Goal: Task Accomplishment & Management: Use online tool/utility

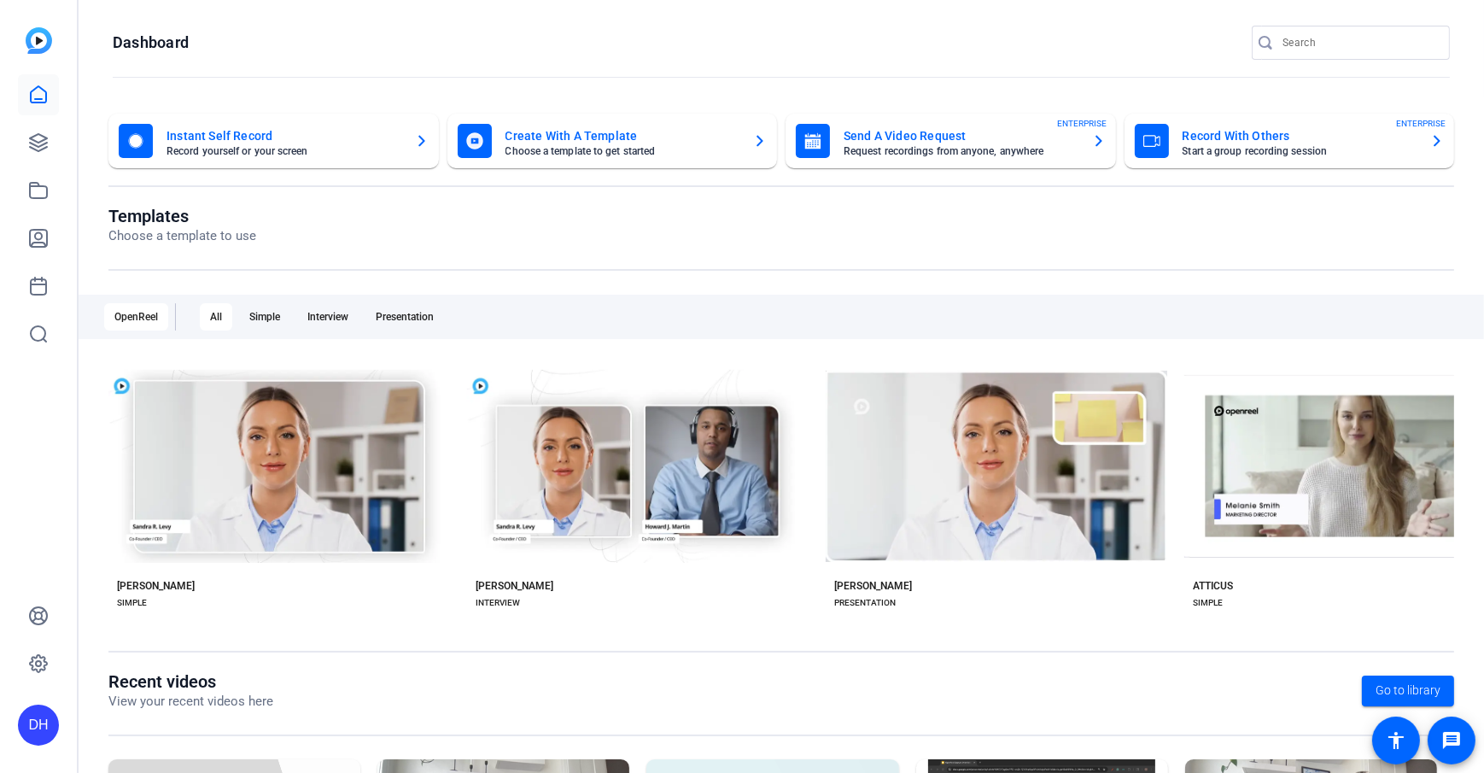
click at [457, 37] on openreel-page-title "Dashboard" at bounding box center [781, 43] width 1337 height 34
click at [498, 226] on openreel-page-title "Templates Choose a template to use" at bounding box center [781, 226] width 1346 height 40
click at [611, 58] on openreel-page-title "Dashboard" at bounding box center [781, 43] width 1337 height 34
click at [625, 73] on openreel-divider-bar at bounding box center [781, 78] width 1337 height 37
click at [32, 148] on icon at bounding box center [38, 142] width 17 height 17
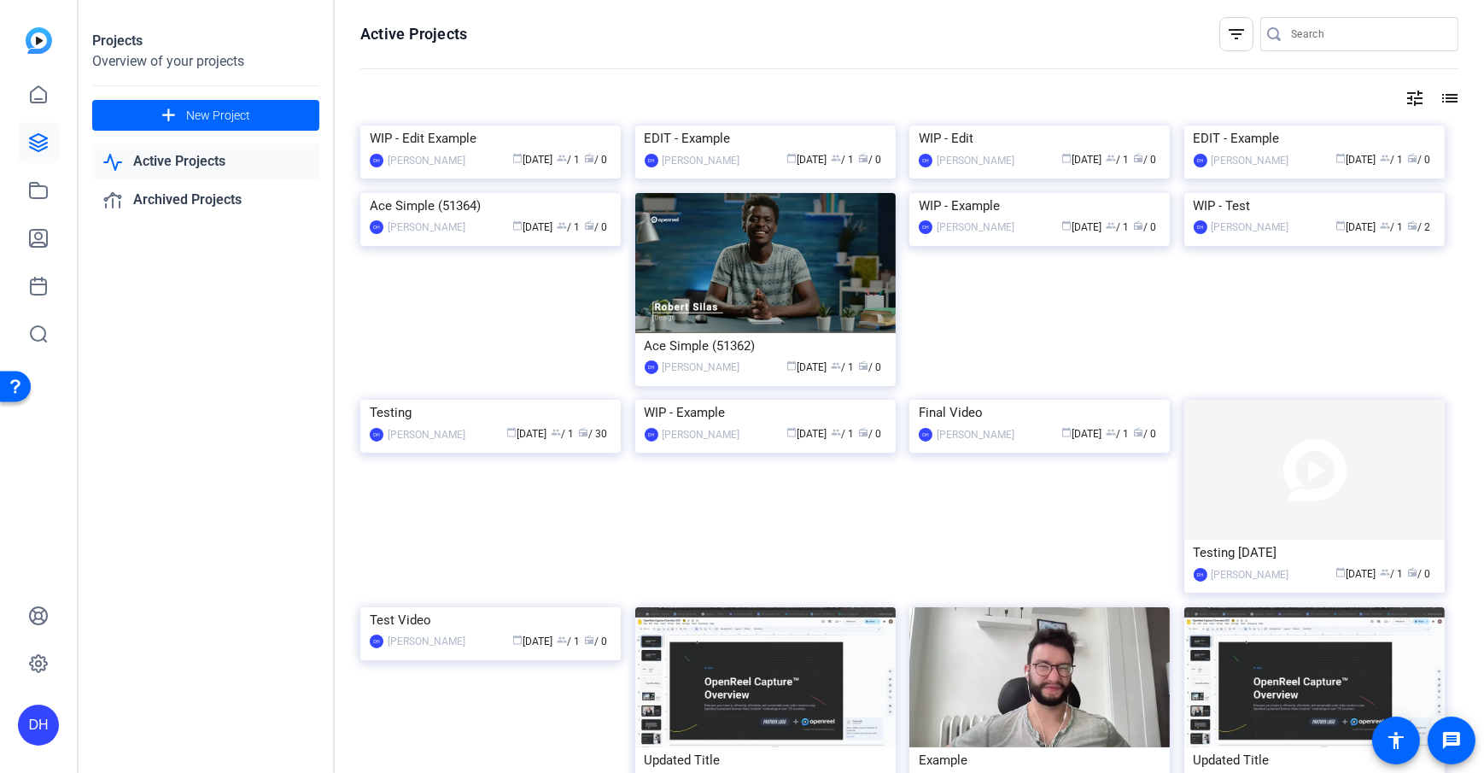
click at [265, 390] on div "Projects Overview of your projects add New Project Active Projects Archived Pro…" at bounding box center [207, 386] width 256 height 773
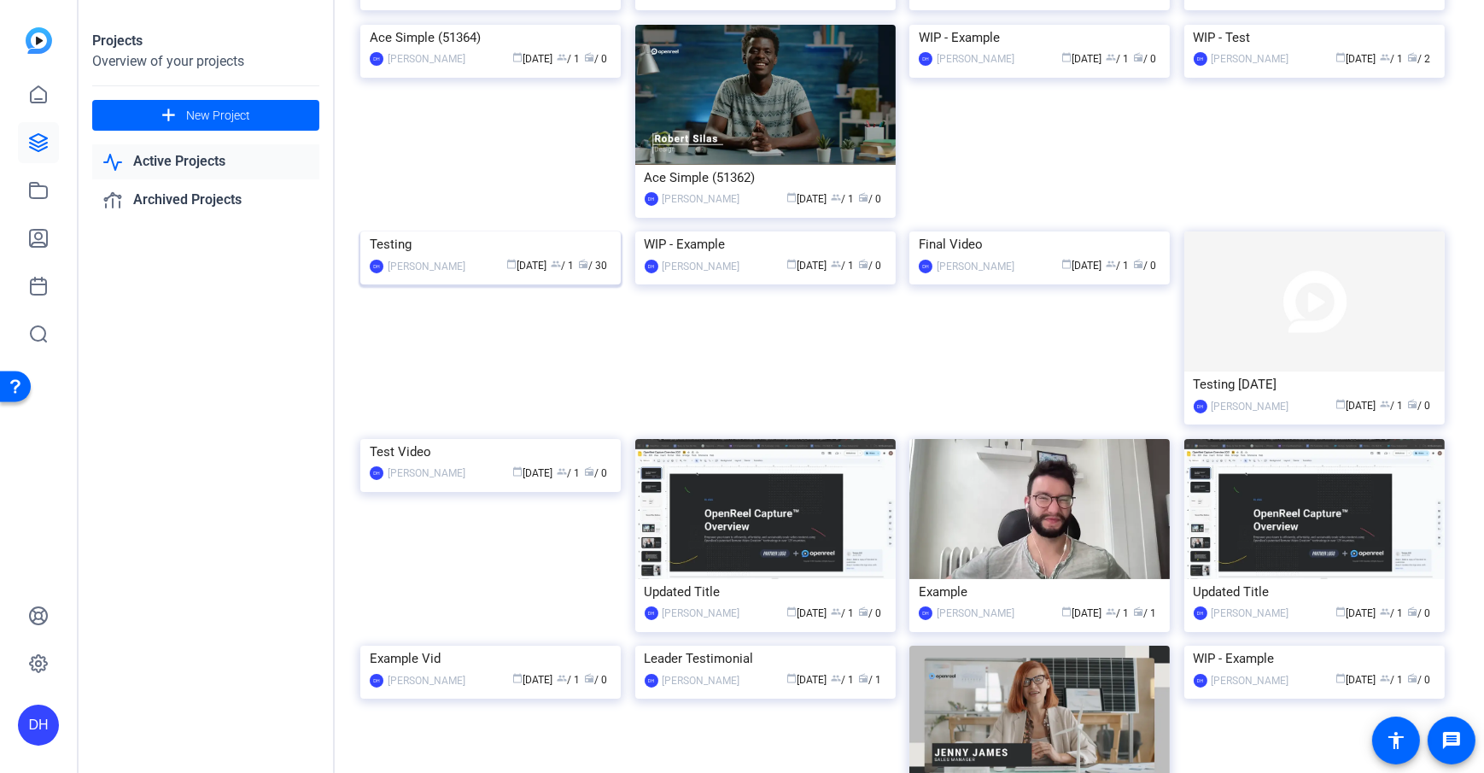
scroll to position [178, 0]
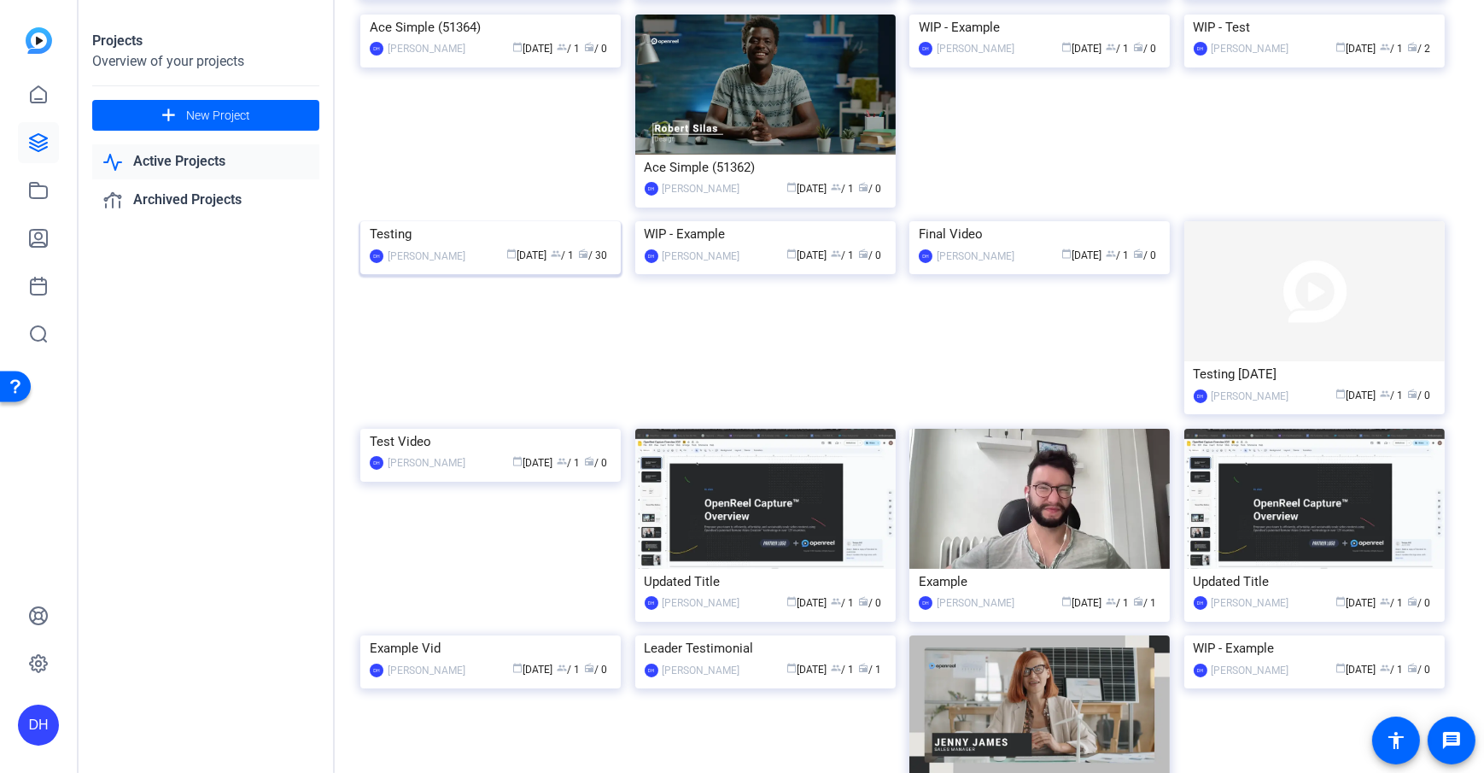
click at [424, 247] on div "Testing" at bounding box center [491, 234] width 242 height 26
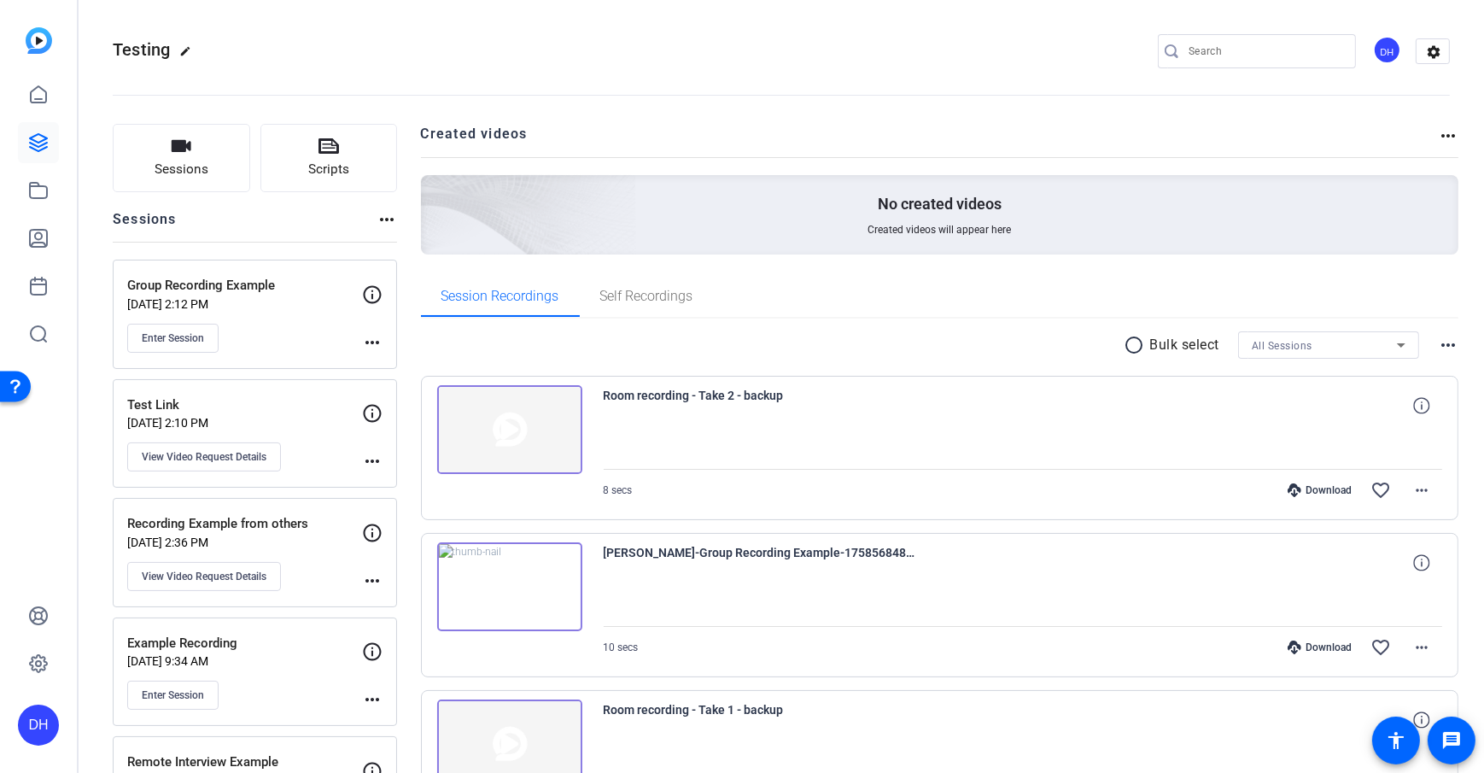
click at [158, 146] on button "Sessions" at bounding box center [181, 158] width 137 height 68
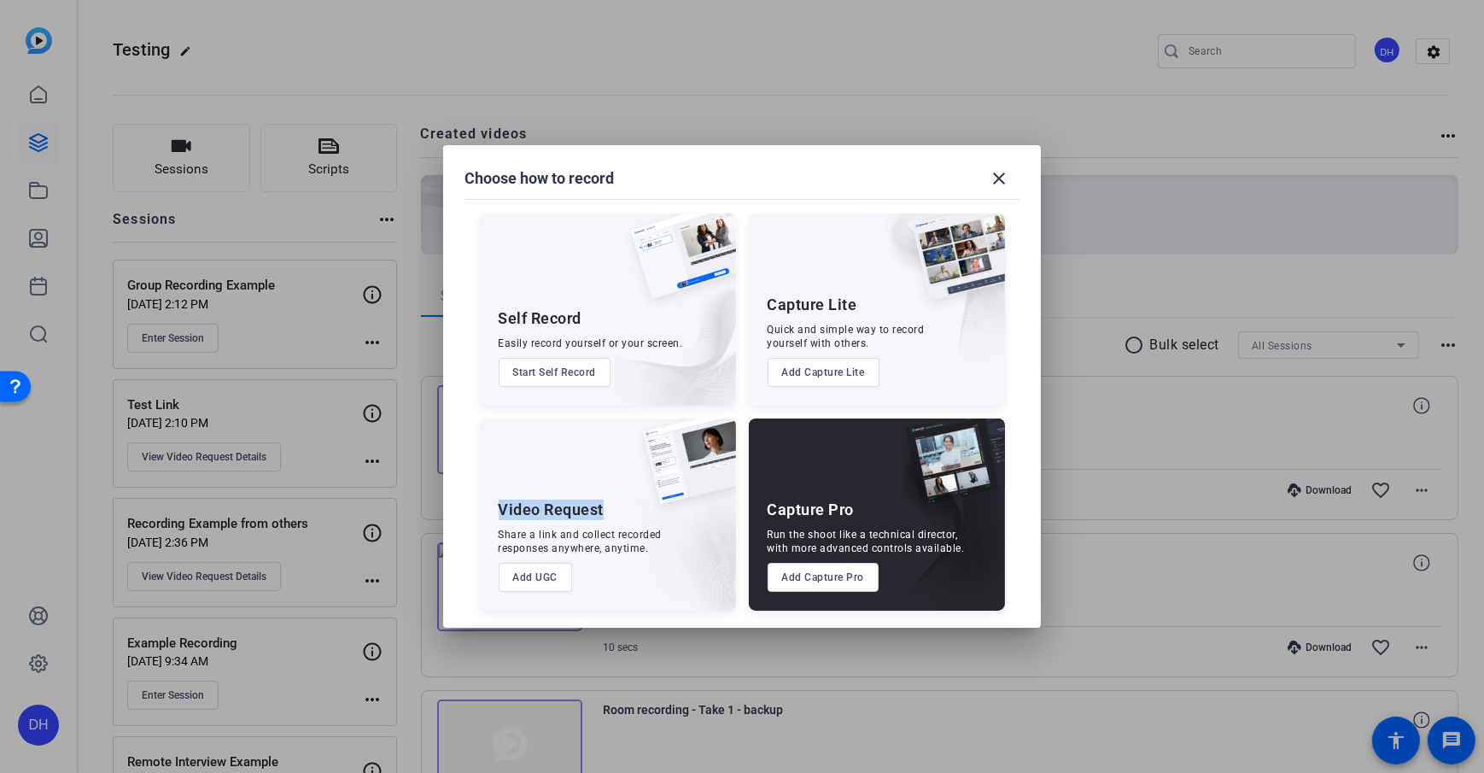
drag, startPoint x: 488, startPoint y: 510, endPoint x: 608, endPoint y: 506, distance: 119.6
click at [608, 506] on div "Video Request Share a link and collect recorded responses anywhere, anytime. Ad…" at bounding box center [608, 514] width 256 height 192
click at [523, 558] on button "Add UGC" at bounding box center [536, 577] width 74 height 29
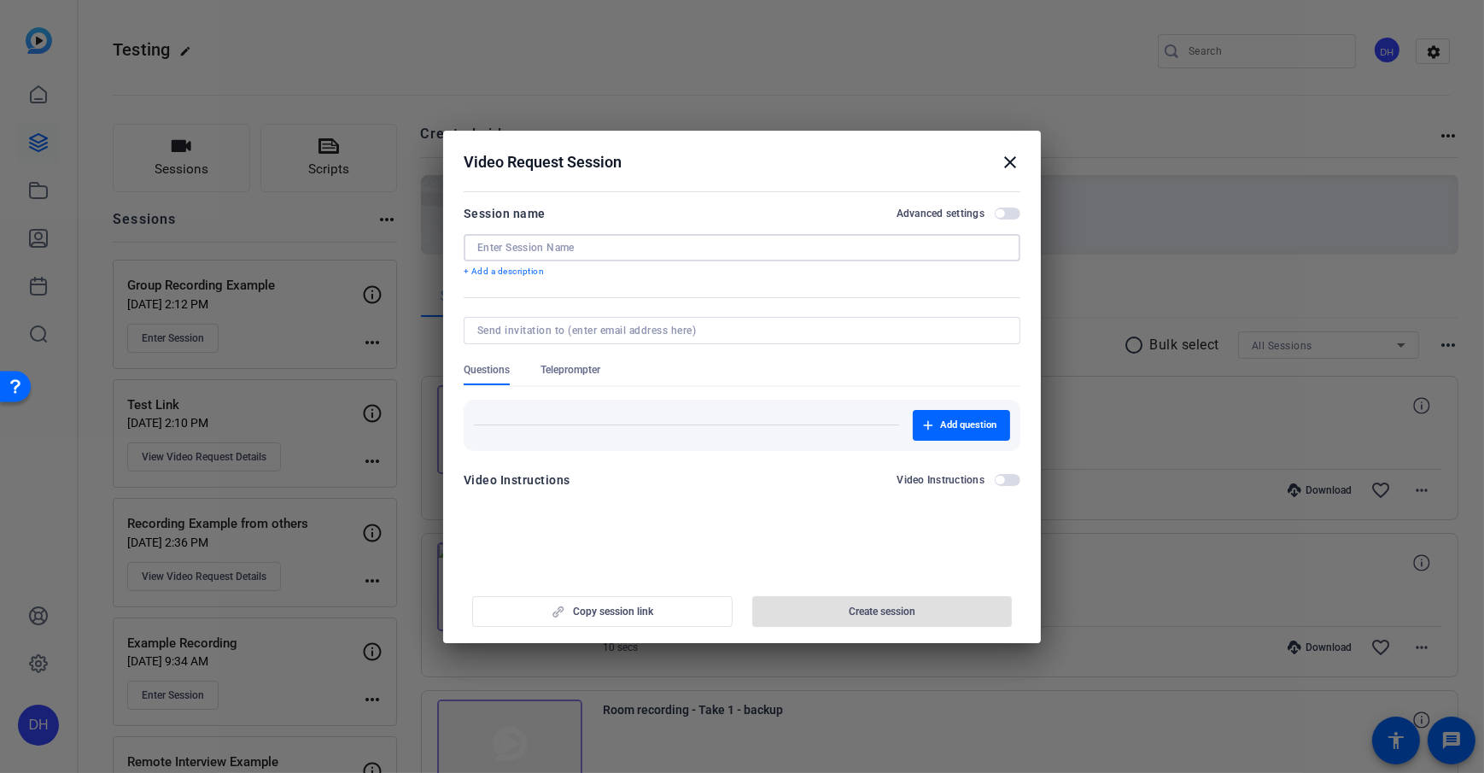
click at [572, 245] on input at bounding box center [741, 248] width 529 height 14
type input "Test"
click at [675, 290] on form "Session name Advanced settings Test + Add a description Questions Teleprompter …" at bounding box center [742, 351] width 557 height 297
click at [716, 295] on form "Session name Advanced settings Test + Add a description Questions Teleprompter …" at bounding box center [742, 351] width 557 height 297
click at [657, 284] on form "Session name Advanced settings Test + Add a description Questions Teleprompter …" at bounding box center [742, 351] width 557 height 297
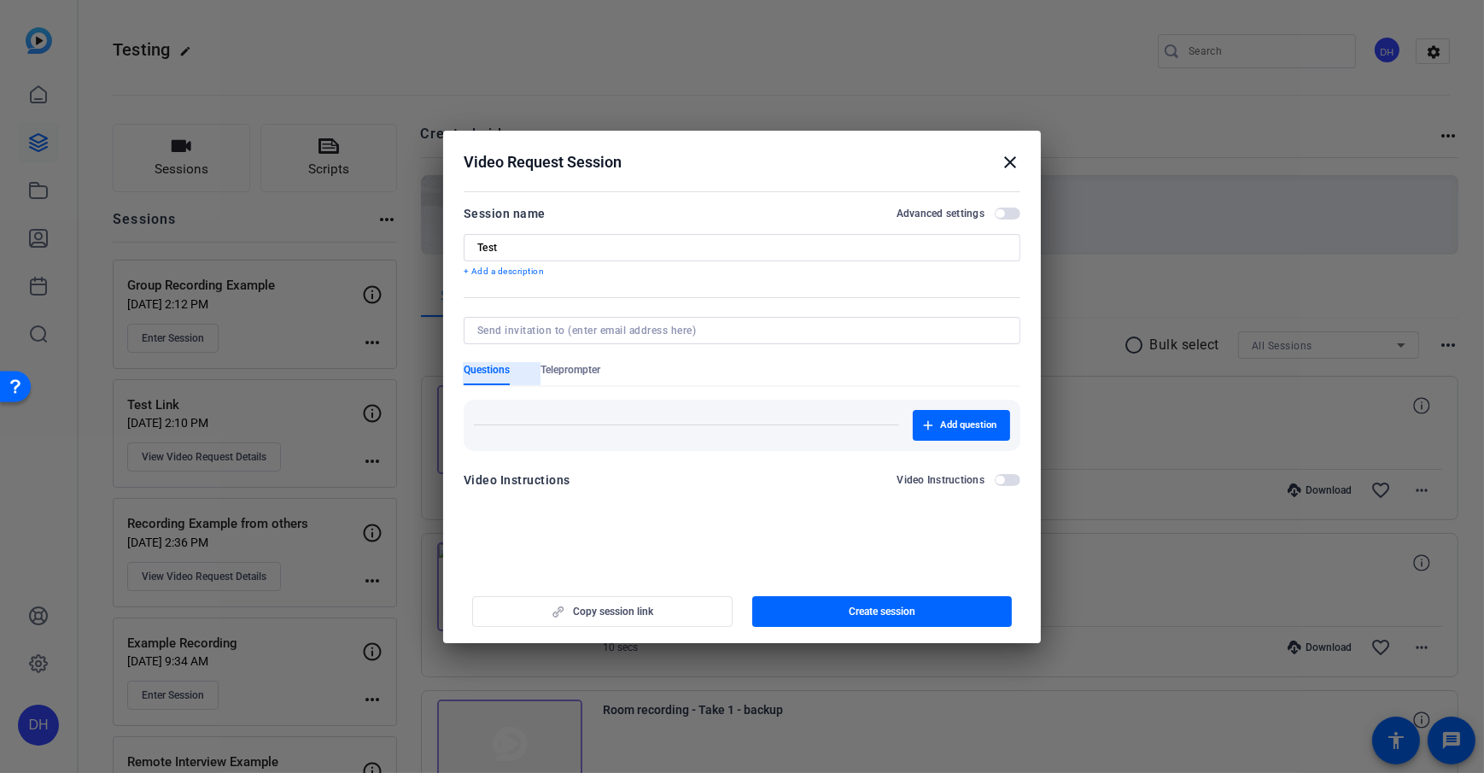
click at [464, 381] on span "Questions" at bounding box center [487, 374] width 46 height 22
click at [593, 376] on span "Teleprompter" at bounding box center [570, 374] width 60 height 22
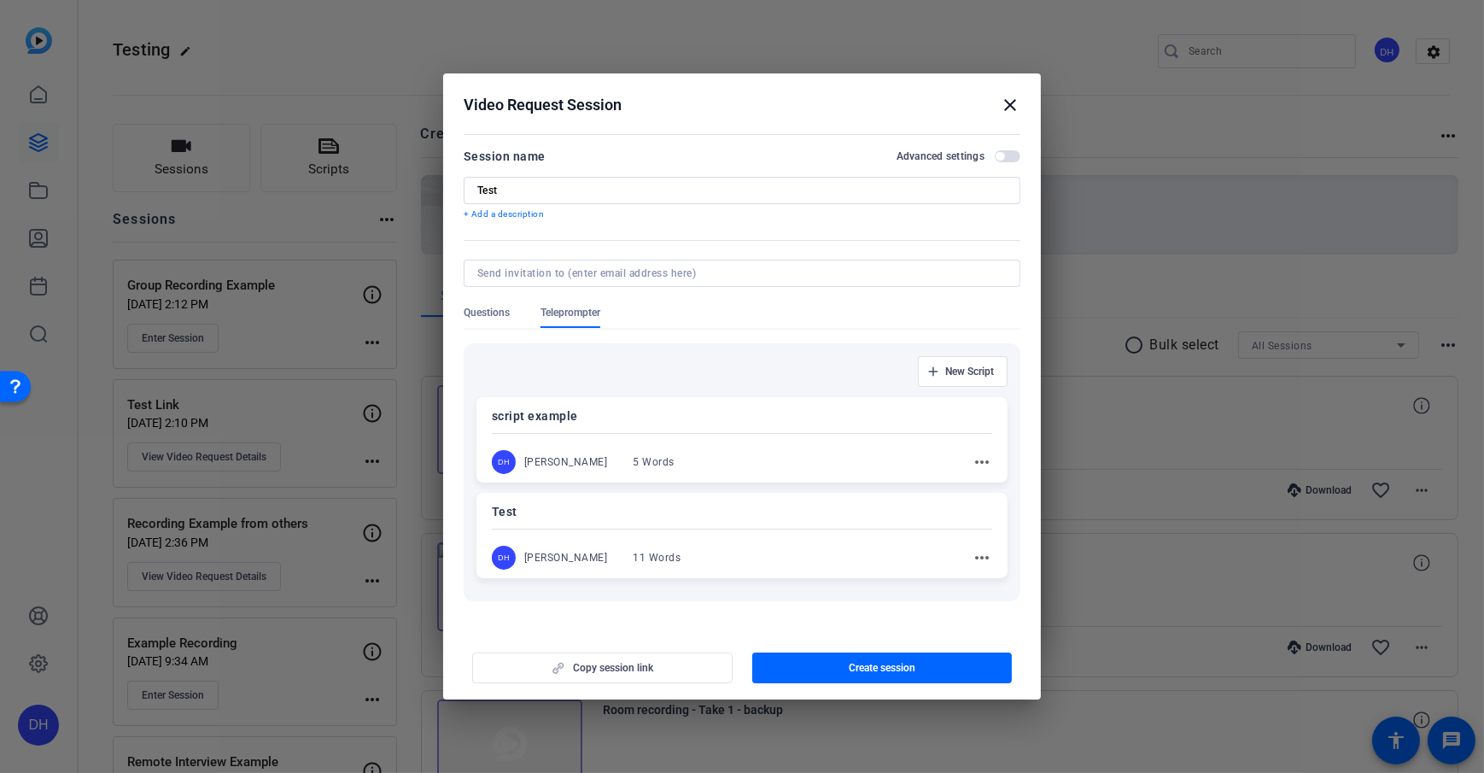
click at [494, 308] on span "Questions" at bounding box center [487, 313] width 46 height 14
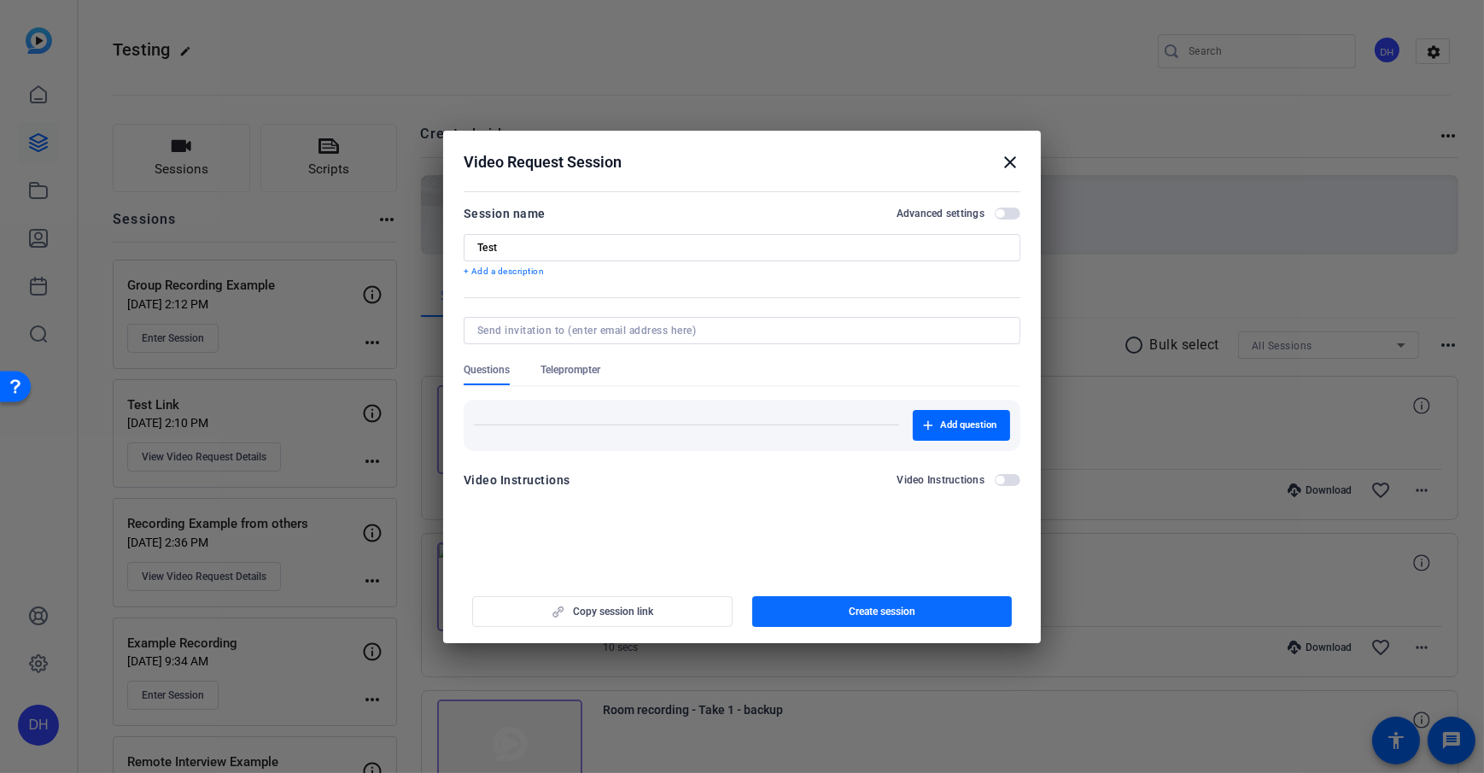
click at [950, 558] on span "button" at bounding box center [882, 611] width 260 height 41
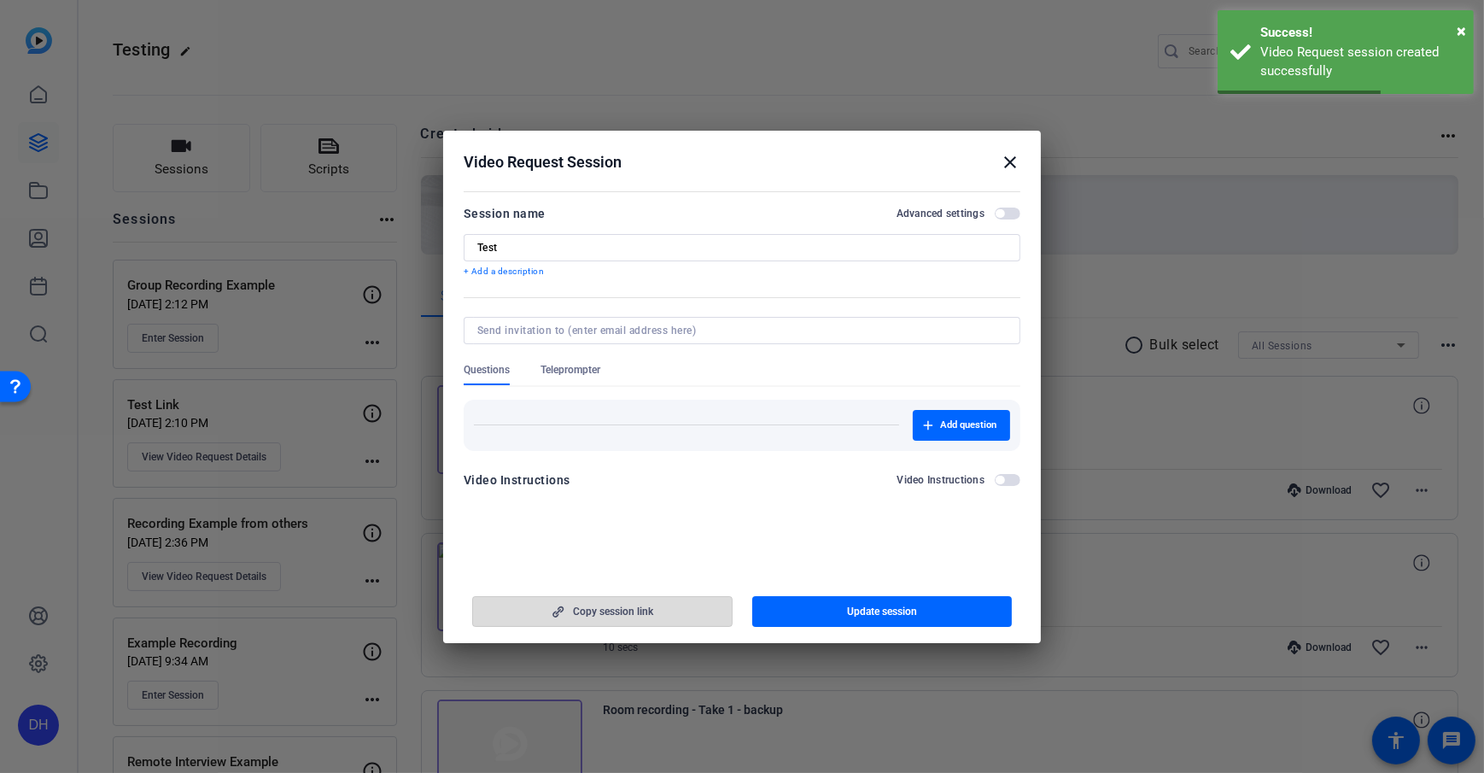
click at [641, 558] on span "Copy session link" at bounding box center [613, 612] width 80 height 14
click at [756, 172] on h2 "Video Request Session close" at bounding box center [742, 159] width 598 height 56
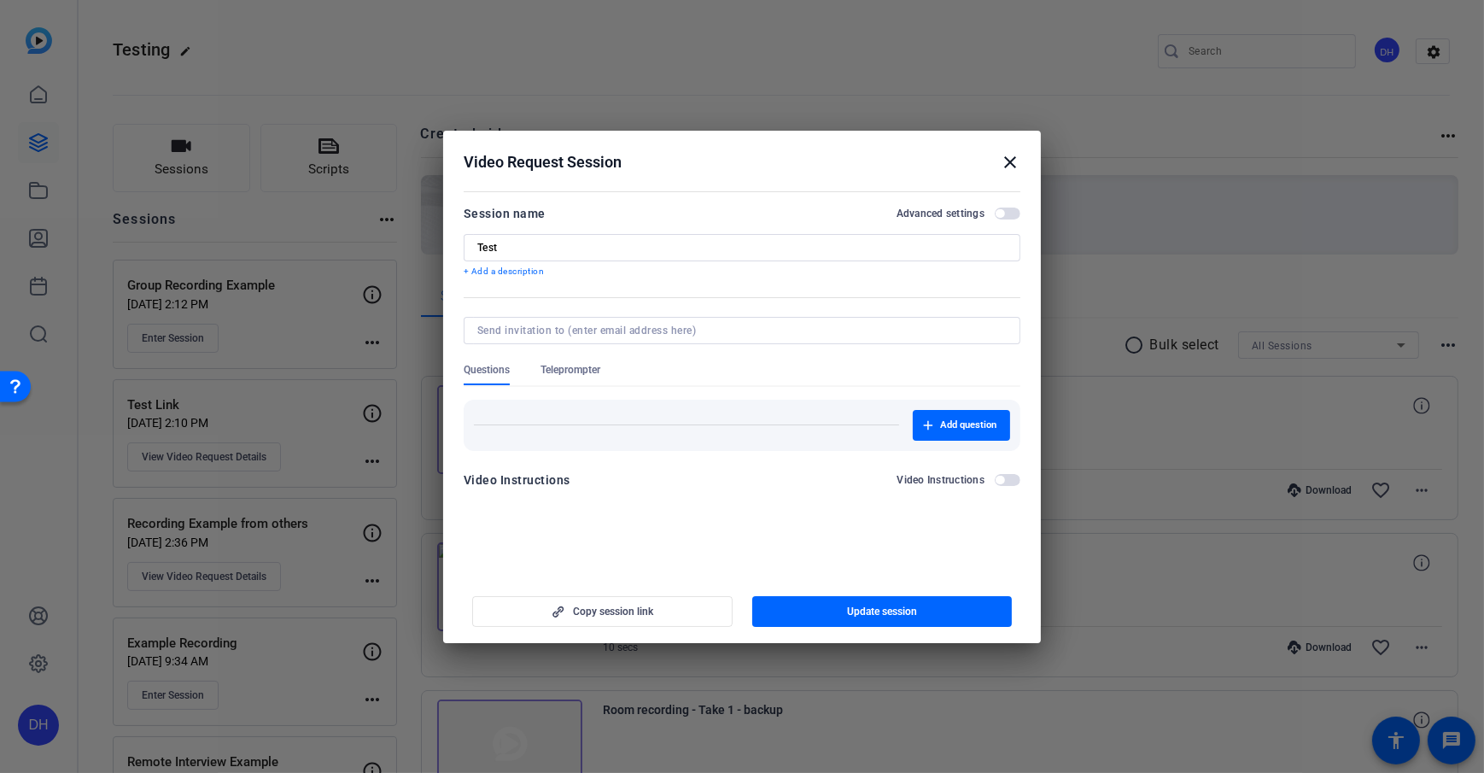
click at [1014, 163] on mat-icon "close" at bounding box center [1010, 162] width 20 height 20
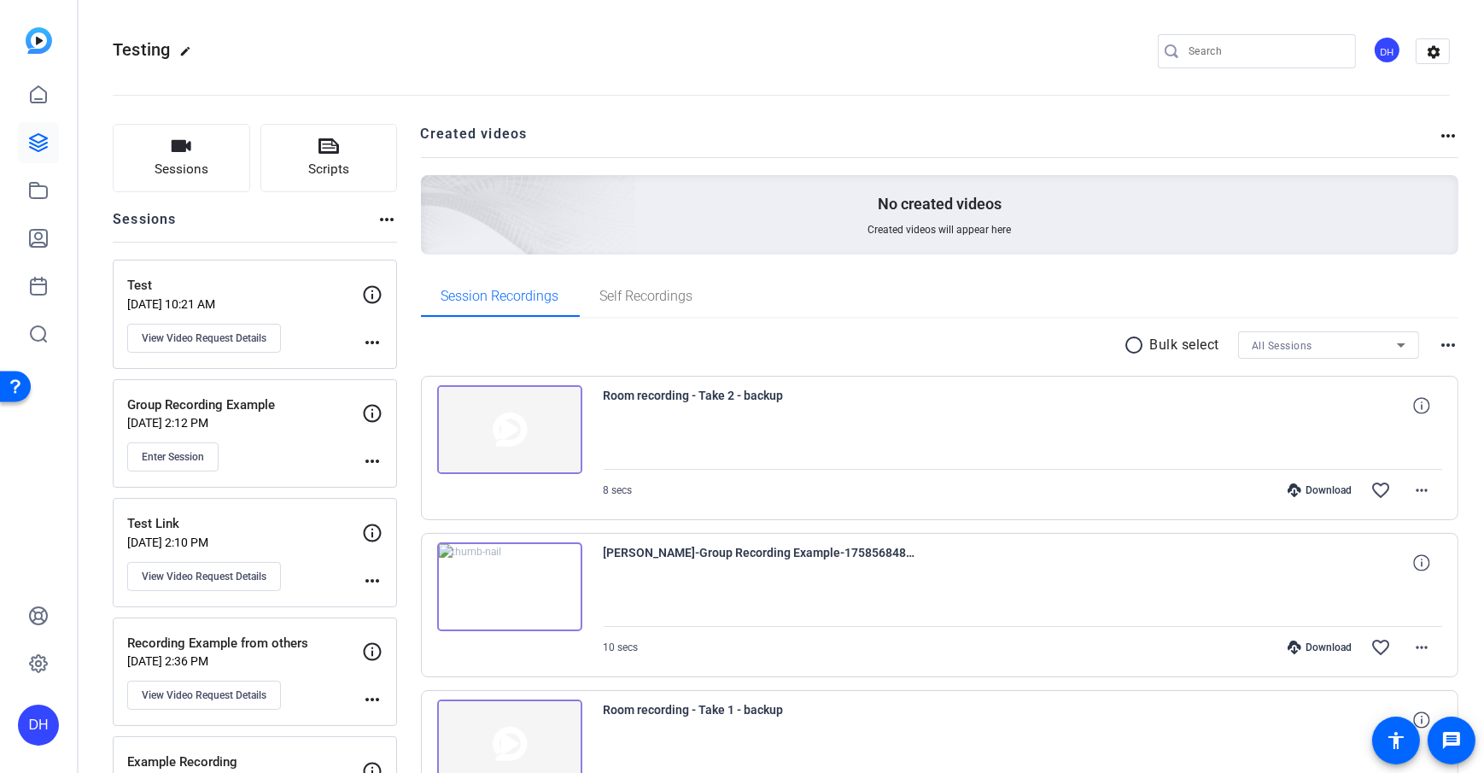
click at [408, 77] on openreel-divider-bar at bounding box center [781, 90] width 1337 height 52
click at [32, 243] on icon at bounding box center [38, 238] width 17 height 17
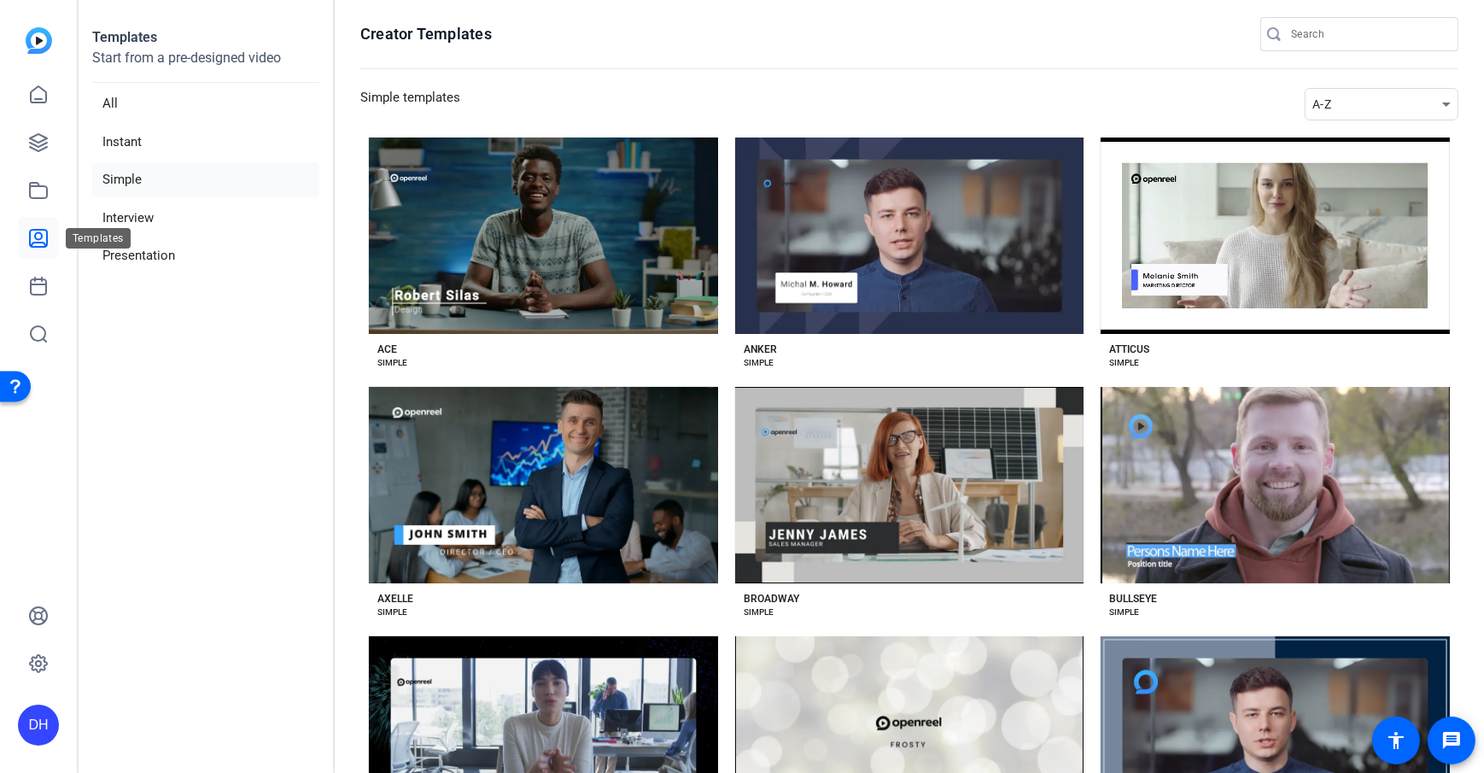
click at [24, 243] on link at bounding box center [38, 238] width 41 height 41
click at [36, 237] on icon at bounding box center [38, 238] width 17 height 17
click at [325, 437] on aside "Templates Start from a pre-designed video All Instant Simple Interview Presenta…" at bounding box center [207, 386] width 256 height 773
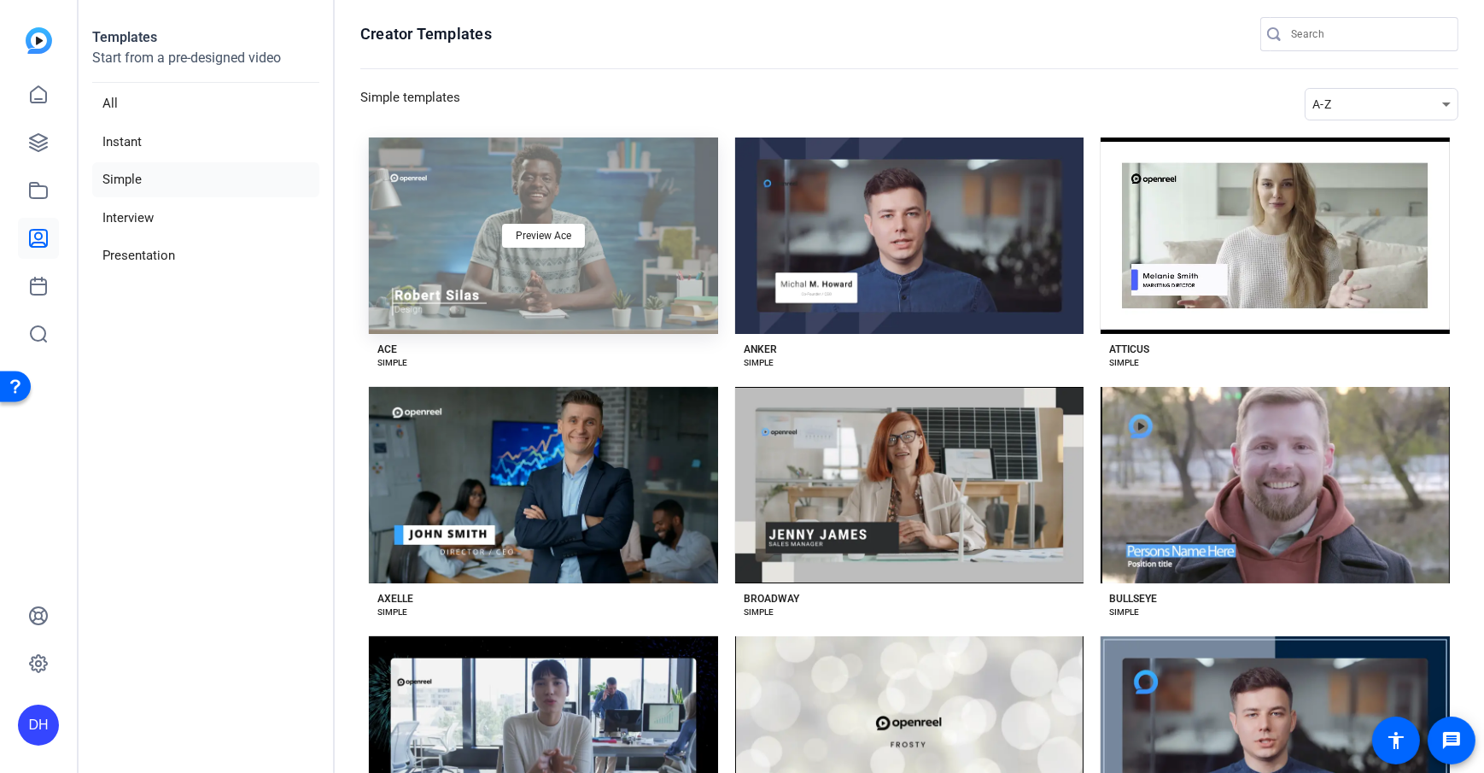
click at [675, 301] on div "Preview Ace" at bounding box center [543, 235] width 349 height 196
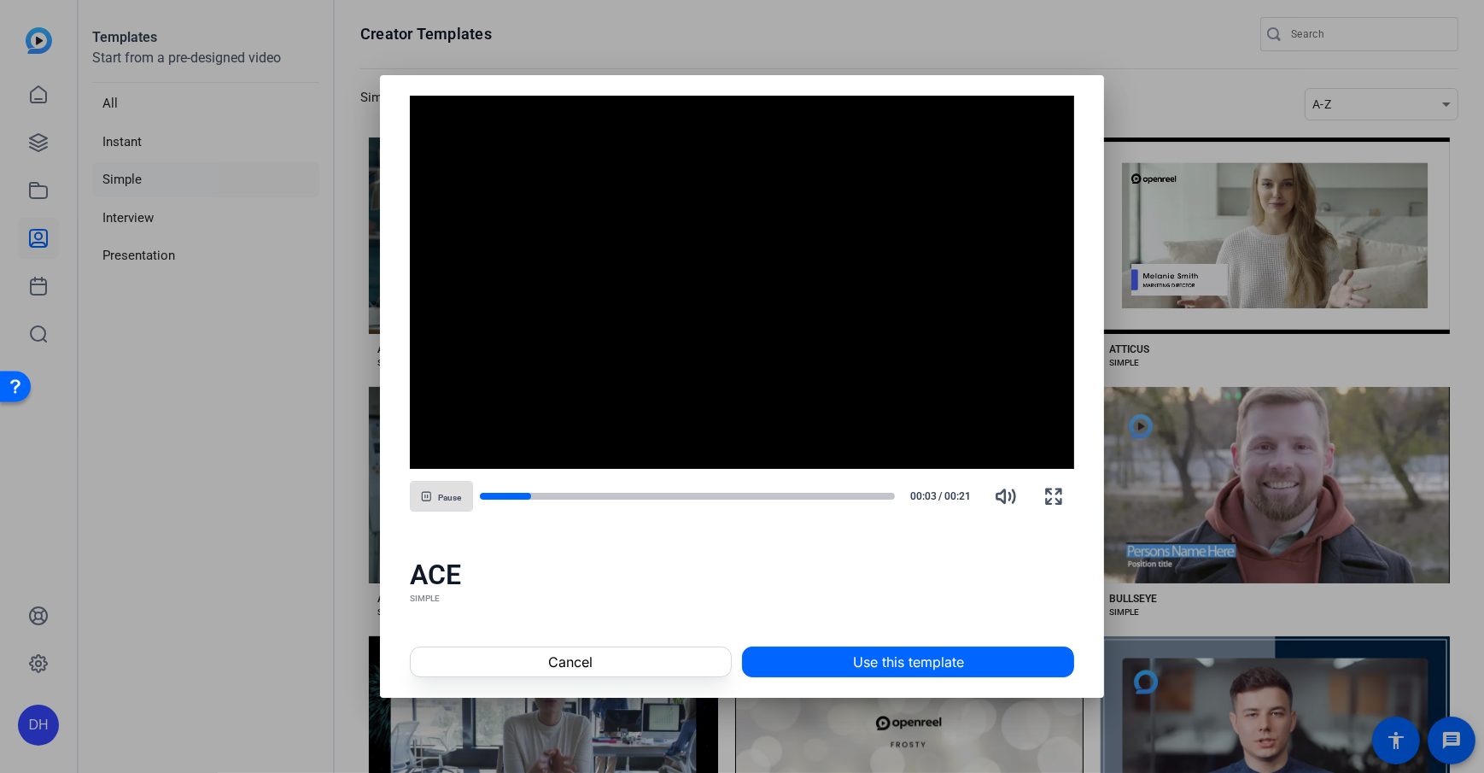
drag, startPoint x: 682, startPoint y: 566, endPoint x: 687, endPoint y: 578, distance: 13.0
click at [682, 558] on div "ACE" at bounding box center [742, 575] width 665 height 34
click at [972, 558] on span at bounding box center [908, 661] width 330 height 41
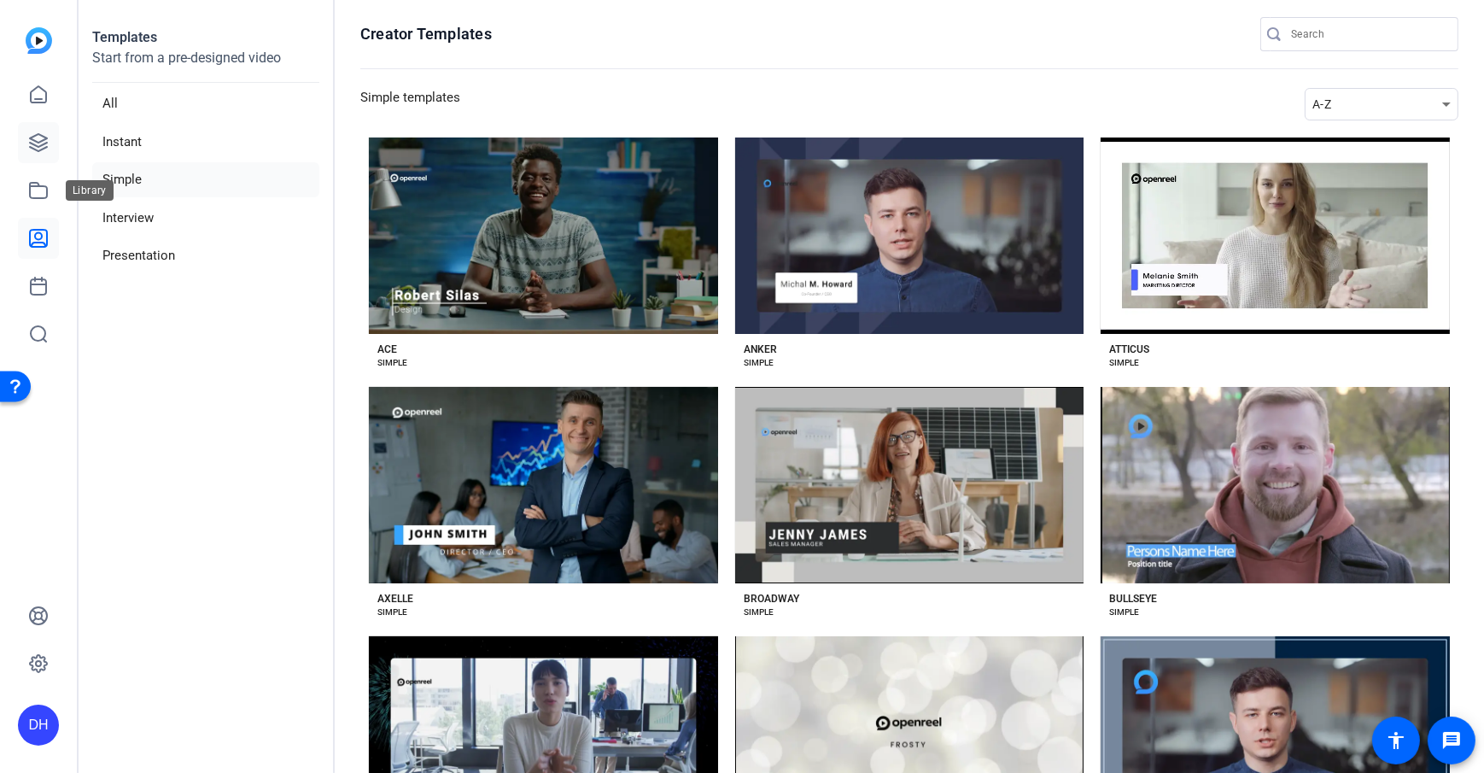
click at [38, 130] on link at bounding box center [38, 142] width 41 height 41
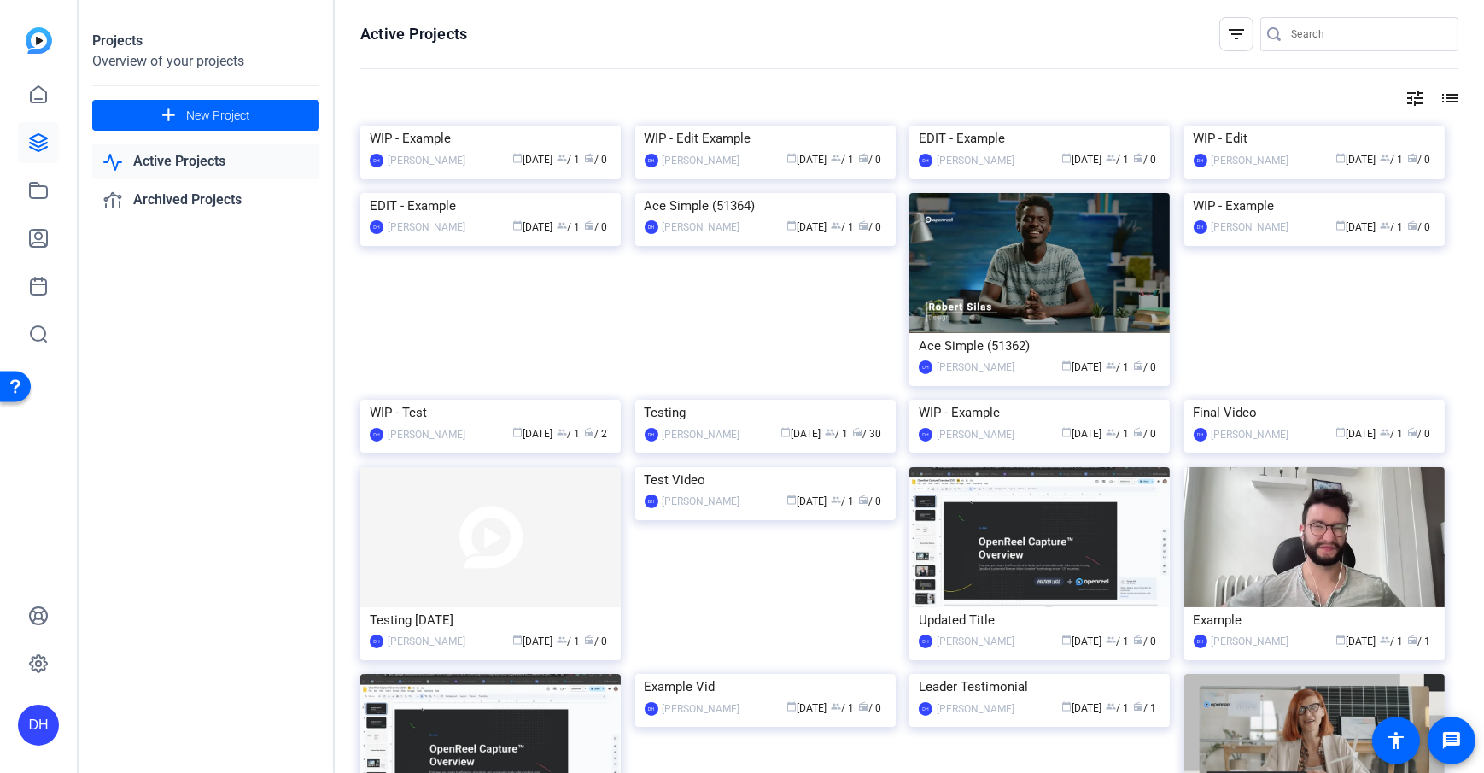
click at [444, 151] on div "WIP - Example" at bounding box center [491, 139] width 242 height 26
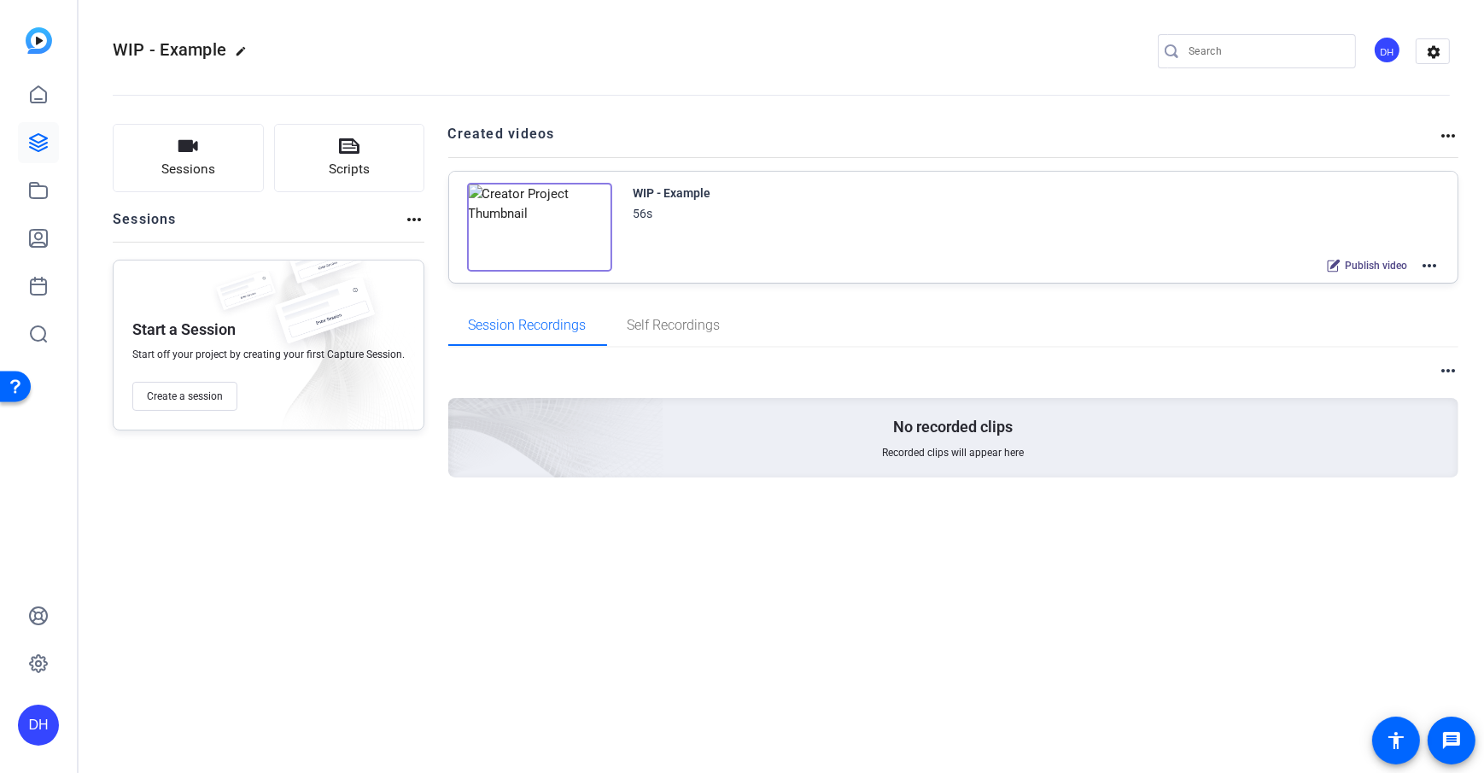
click at [1111, 266] on mat-icon "more_horiz" at bounding box center [1429, 265] width 20 height 20
click at [1111, 286] on span "Edit in Creator" at bounding box center [1367, 285] width 119 height 20
click at [28, 96] on icon at bounding box center [38, 95] width 20 height 20
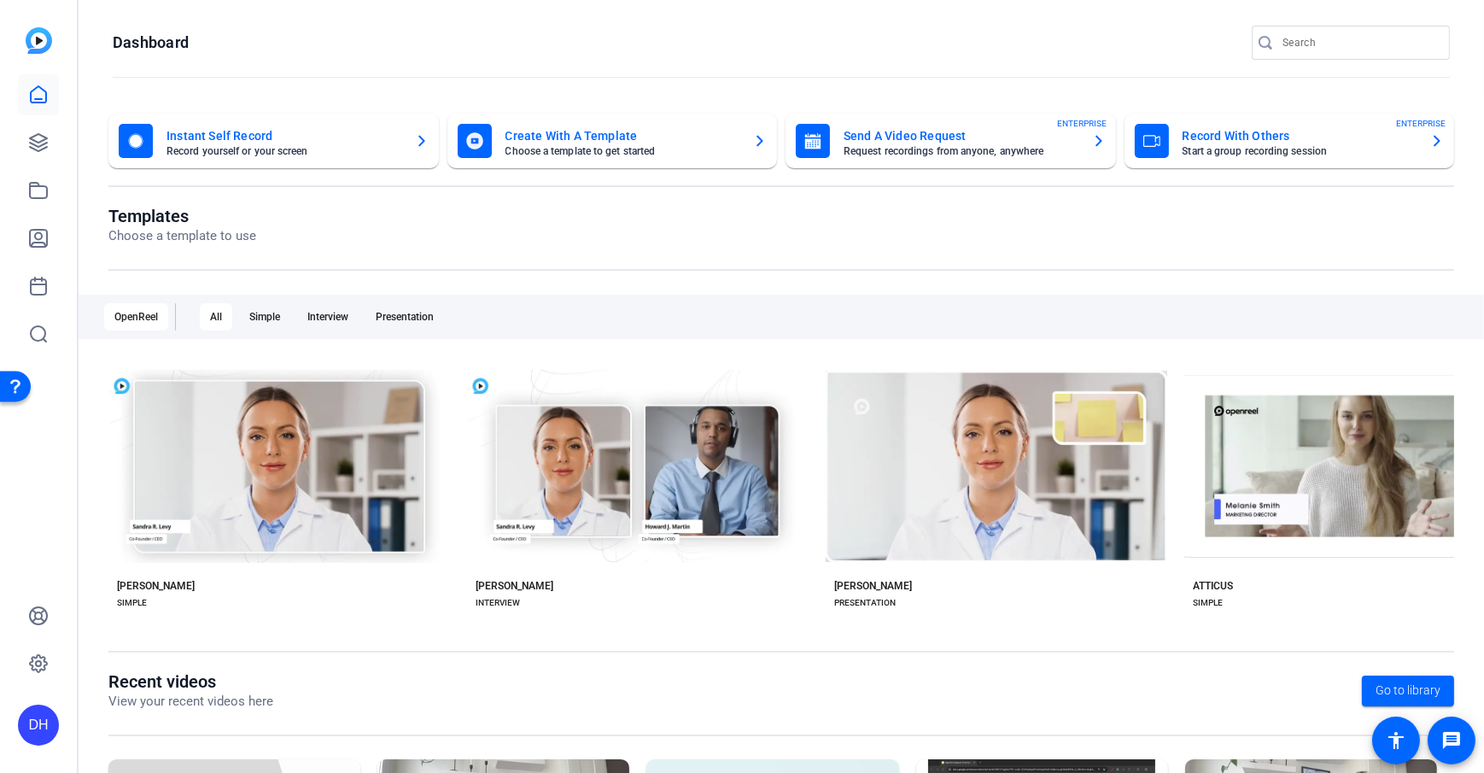
click at [44, 558] on div "DH" at bounding box center [38, 724] width 41 height 41
click at [216, 558] on mat-icon "logout" at bounding box center [226, 700] width 20 height 20
